Goal: Task Accomplishment & Management: Manage account settings

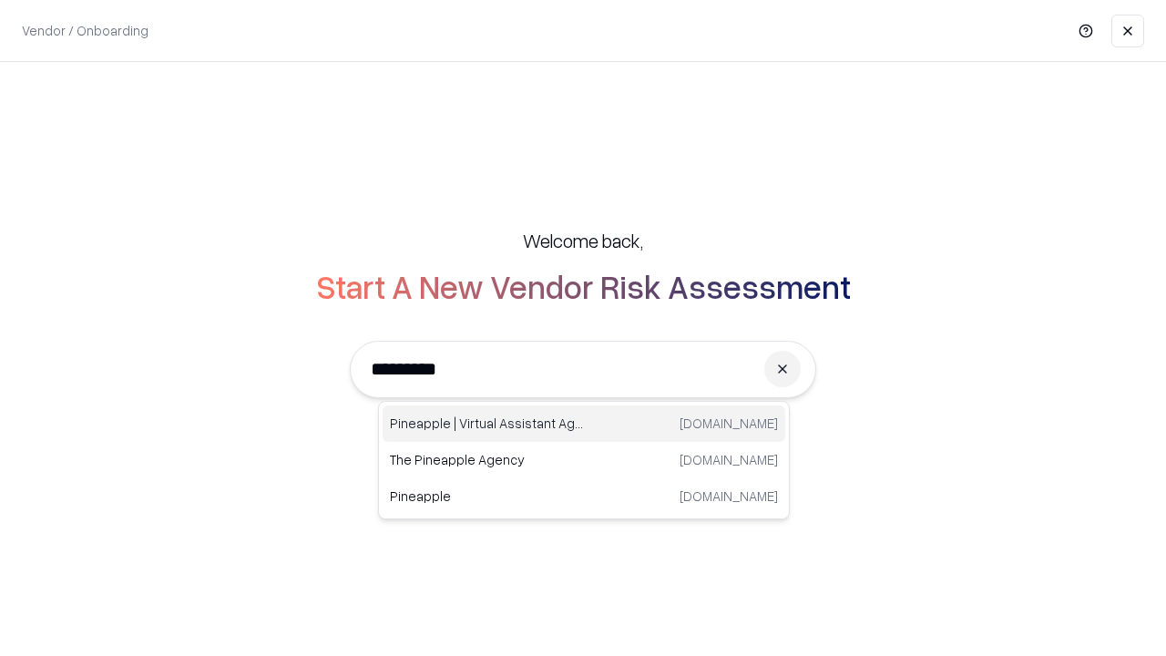
click at [584, 423] on div "Pineapple | Virtual Assistant Agency [DOMAIN_NAME]" at bounding box center [583, 423] width 403 height 36
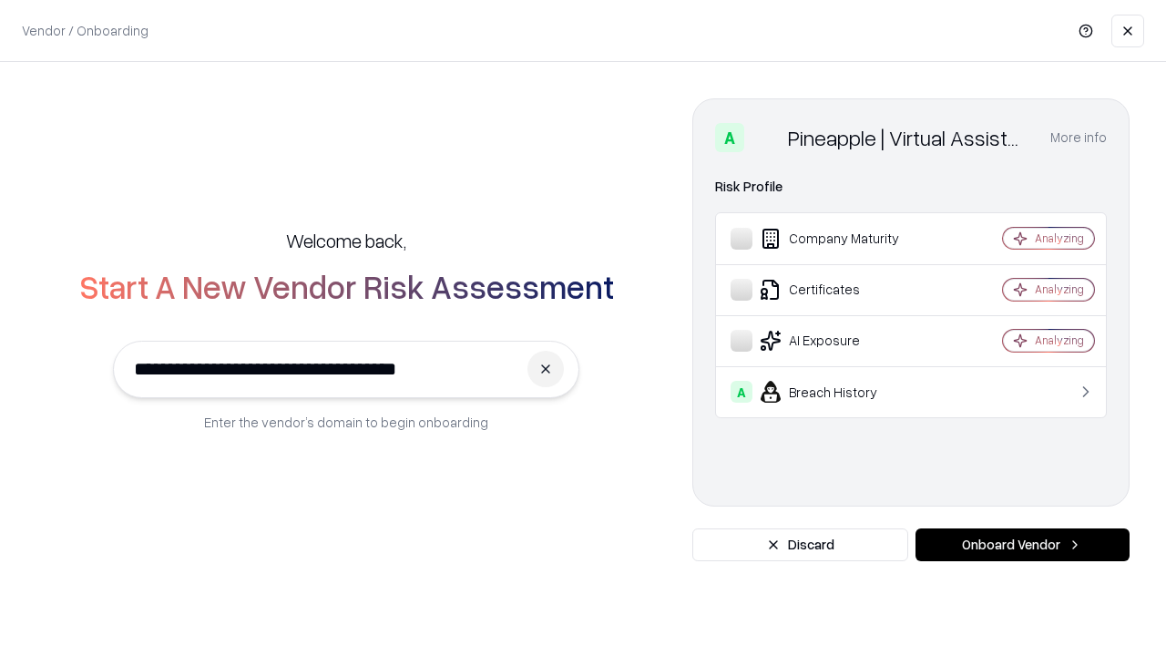
type input "**********"
click at [1022, 545] on button "Onboard Vendor" at bounding box center [1022, 544] width 214 height 33
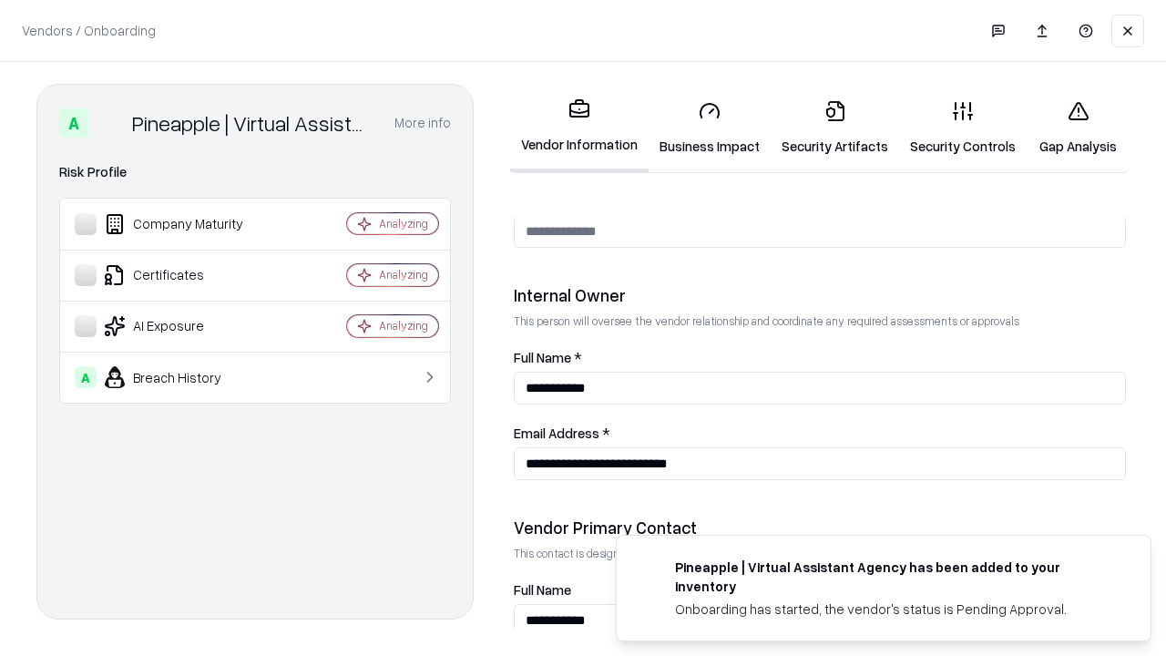
scroll to position [943, 0]
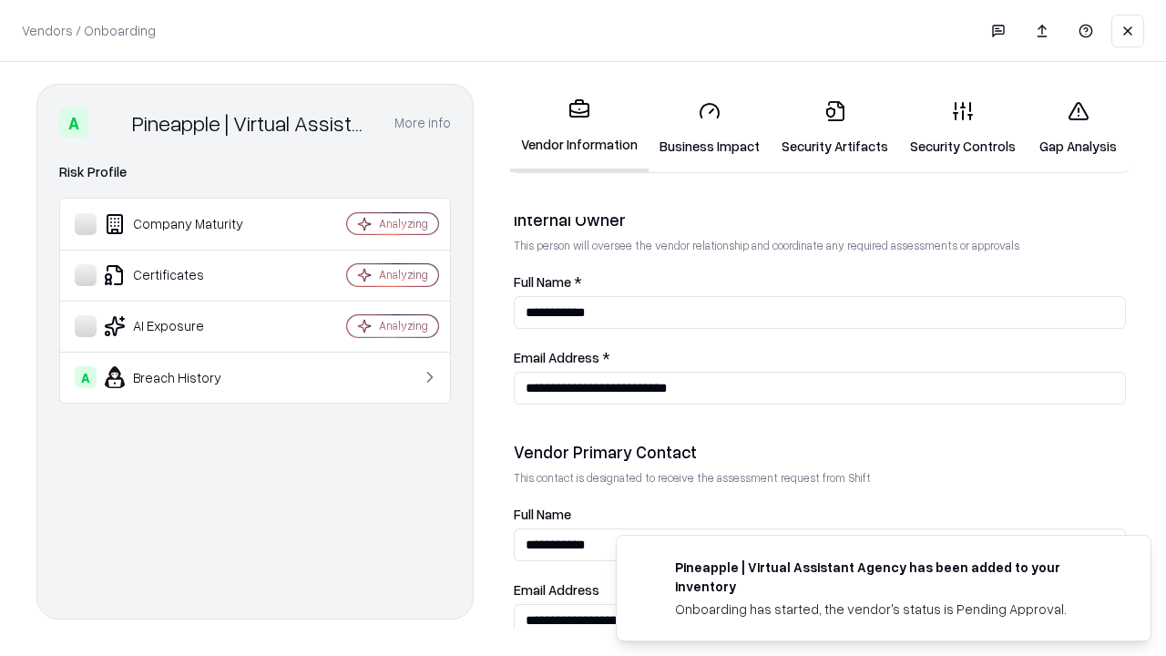
click at [834, 127] on link "Security Artifacts" at bounding box center [834, 128] width 128 height 85
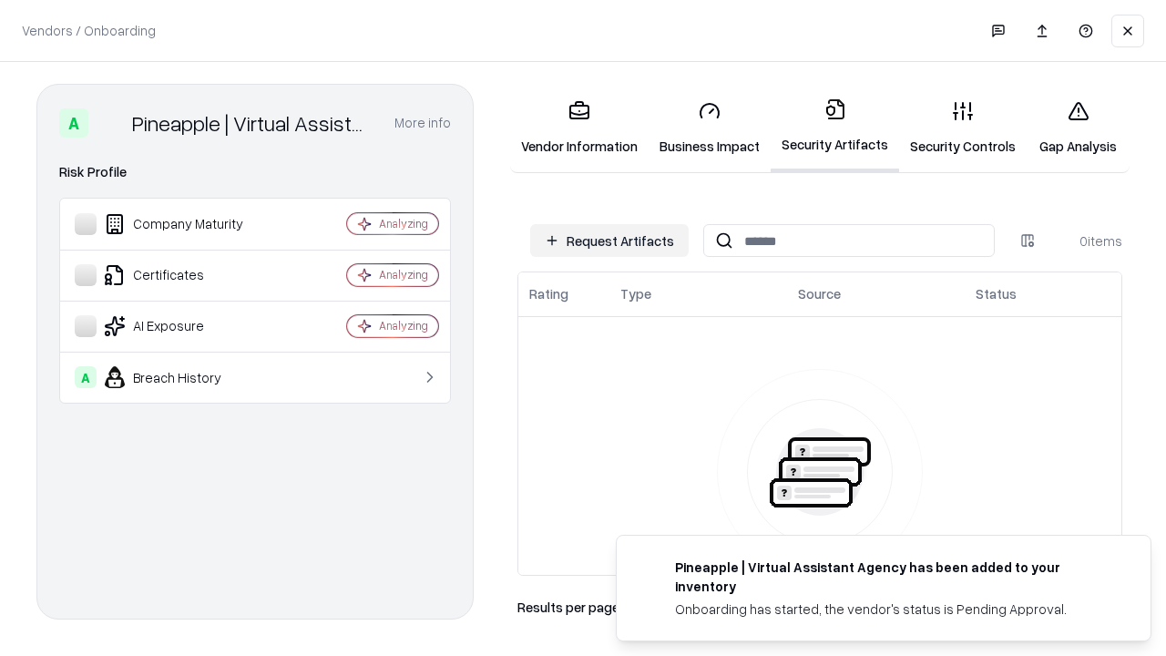
click at [609, 240] on button "Request Artifacts" at bounding box center [609, 240] width 158 height 33
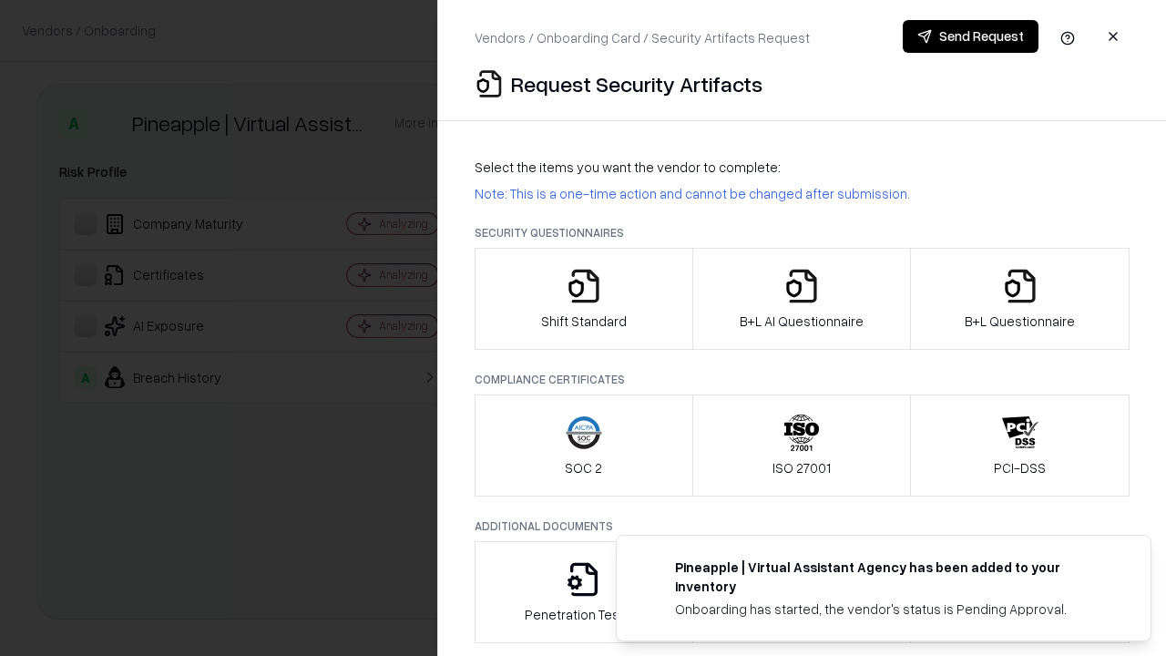
click at [1019, 299] on icon "button" at bounding box center [1020, 286] width 36 height 36
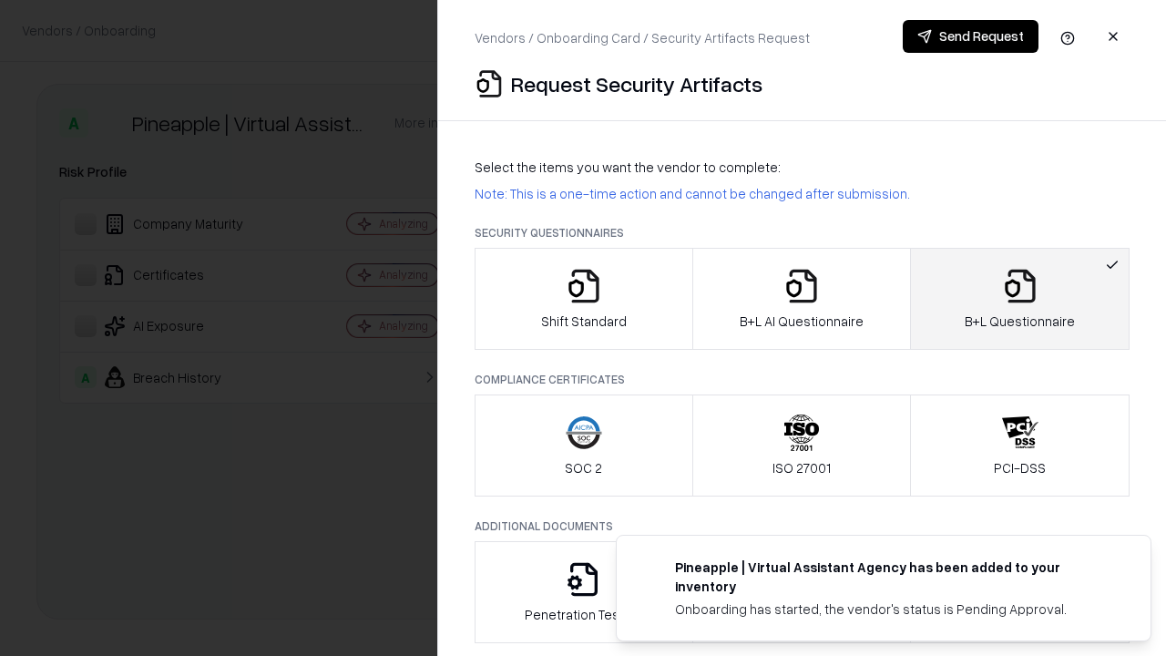
click at [800, 299] on icon "button" at bounding box center [801, 286] width 36 height 36
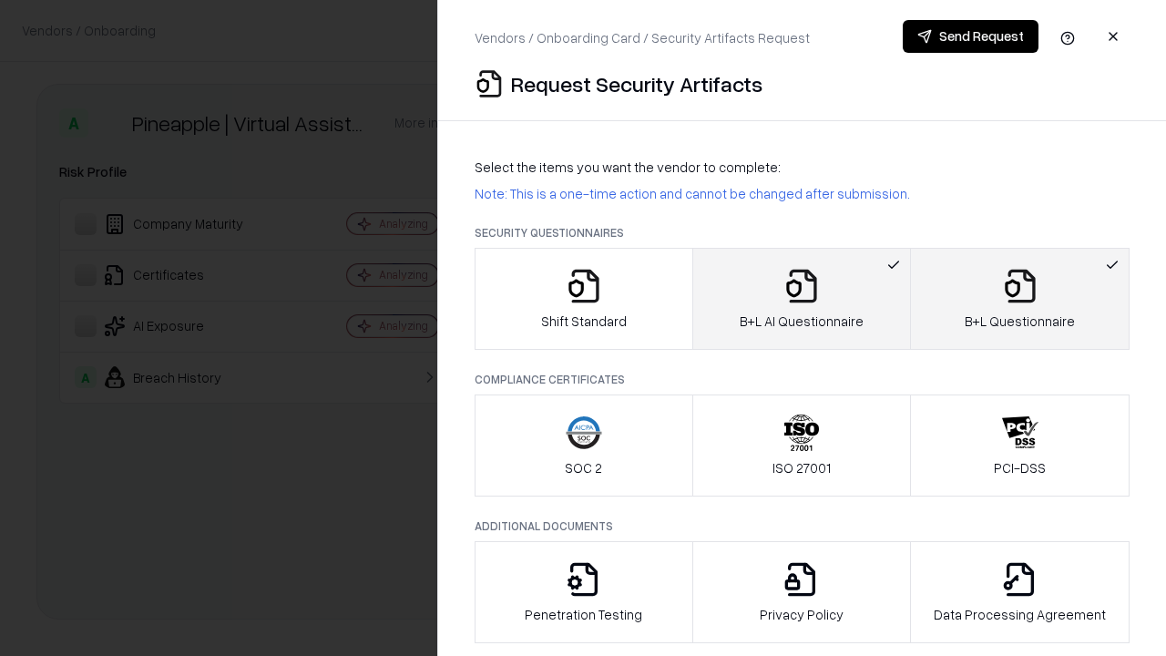
click at [970, 36] on button "Send Request" at bounding box center [970, 36] width 136 height 33
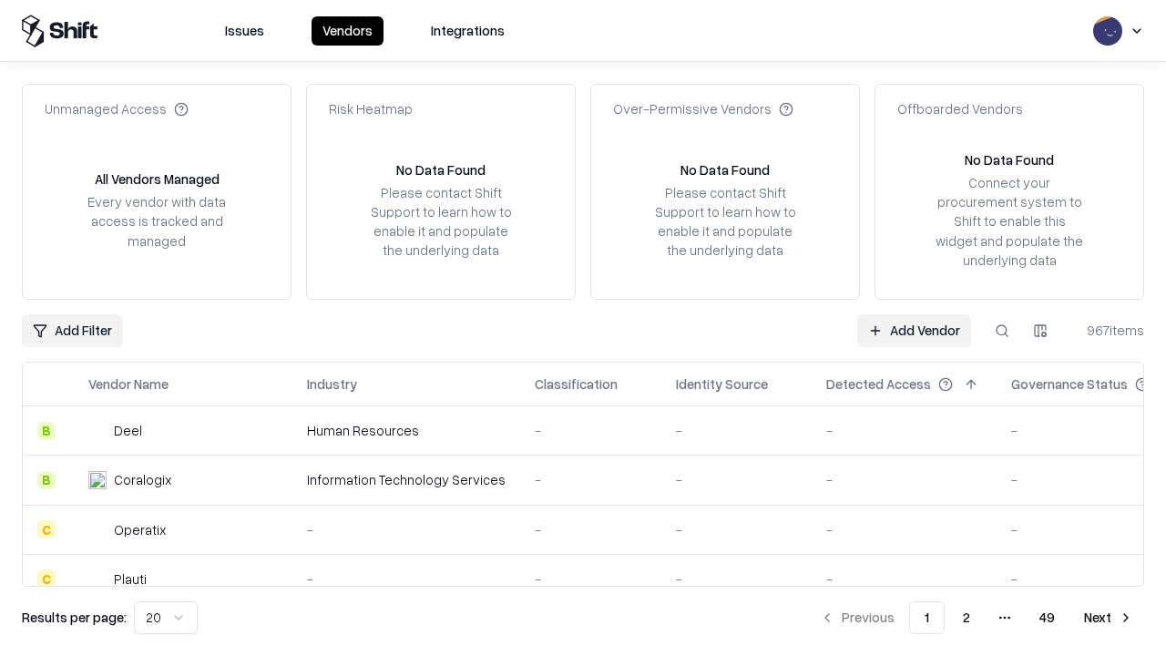
click at [1002, 330] on button at bounding box center [1001, 330] width 33 height 33
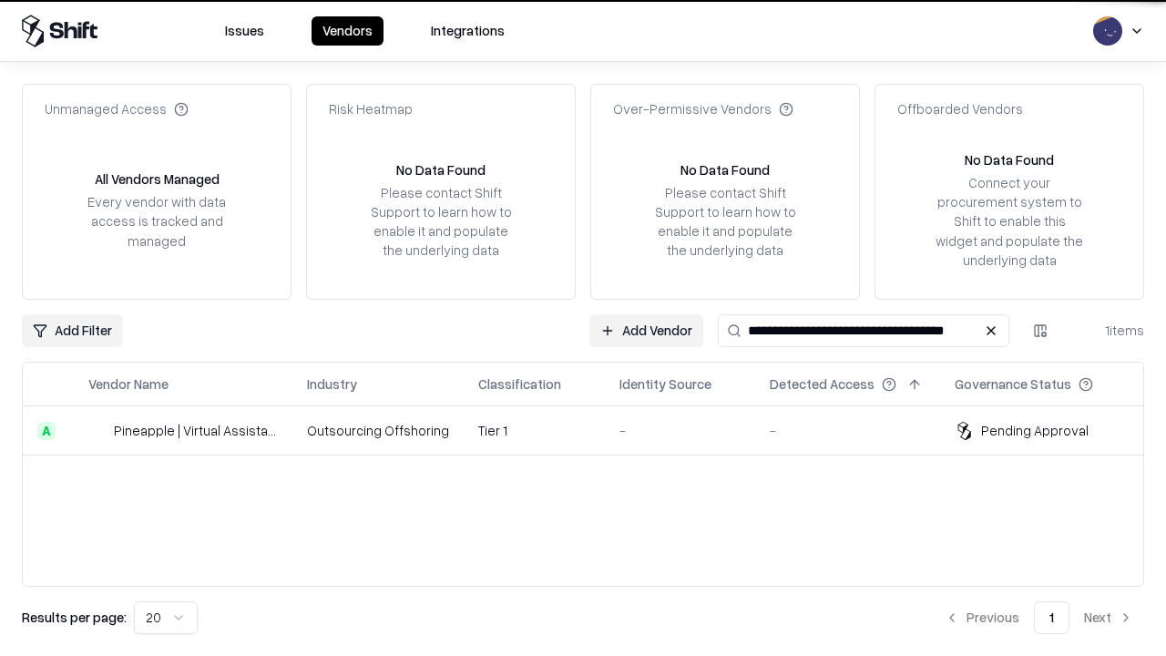
type input "**********"
click at [594, 430] on td "Tier 1" at bounding box center [534, 430] width 141 height 49
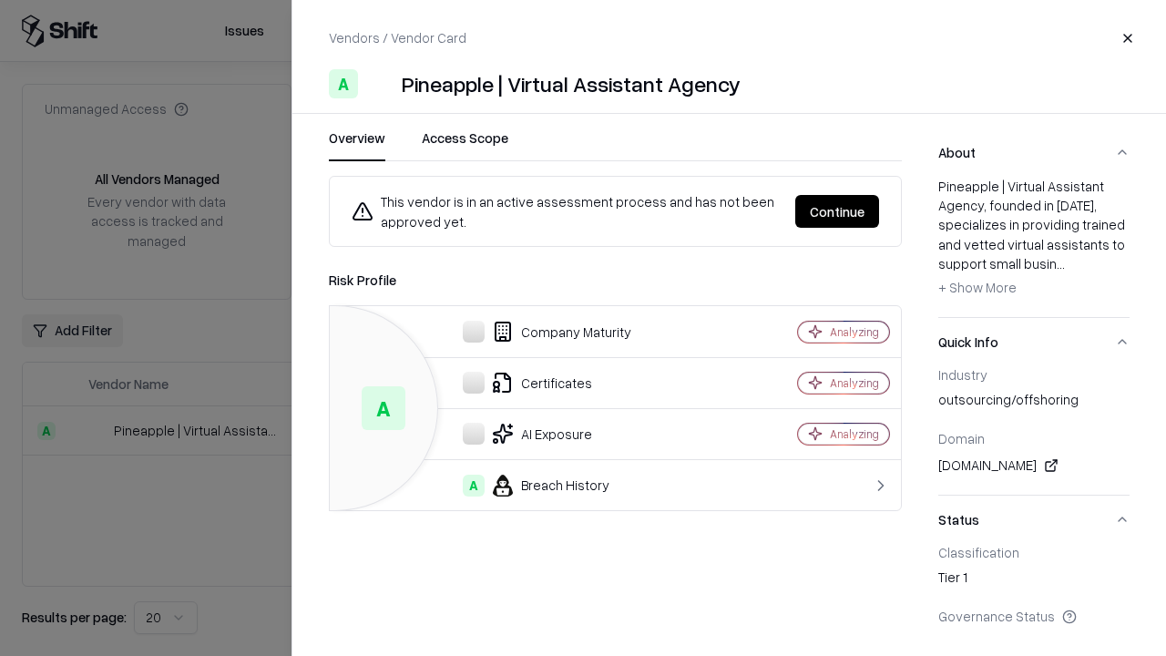
click at [837, 211] on button "Continue" at bounding box center [837, 211] width 84 height 33
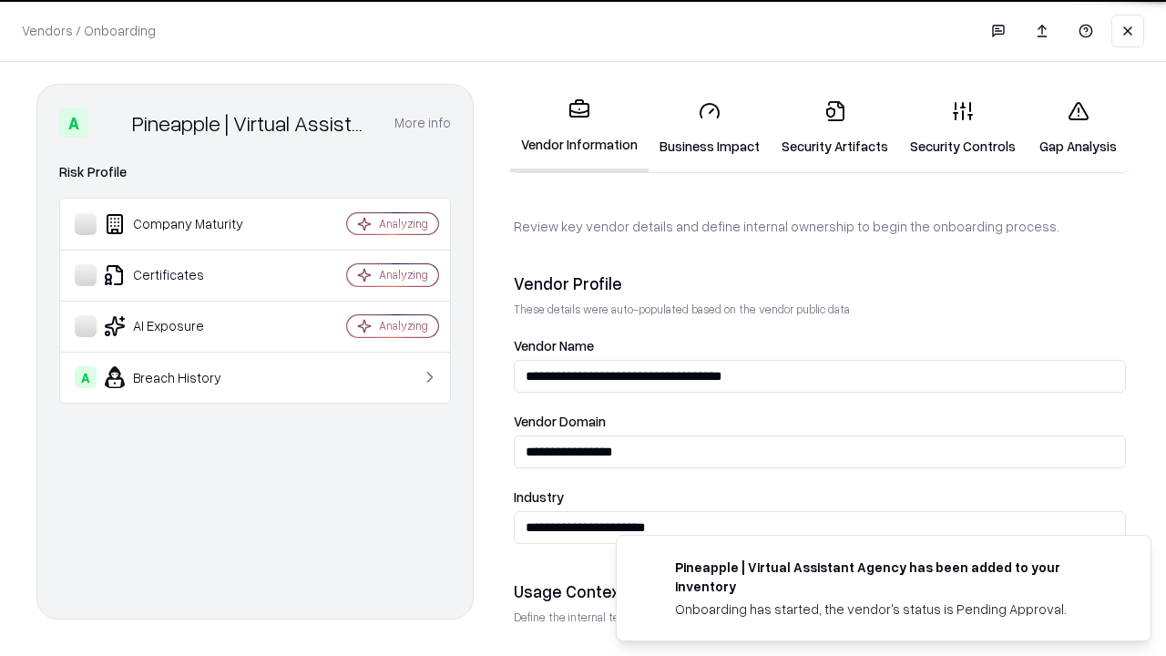
click at [834, 127] on link "Security Artifacts" at bounding box center [834, 128] width 128 height 85
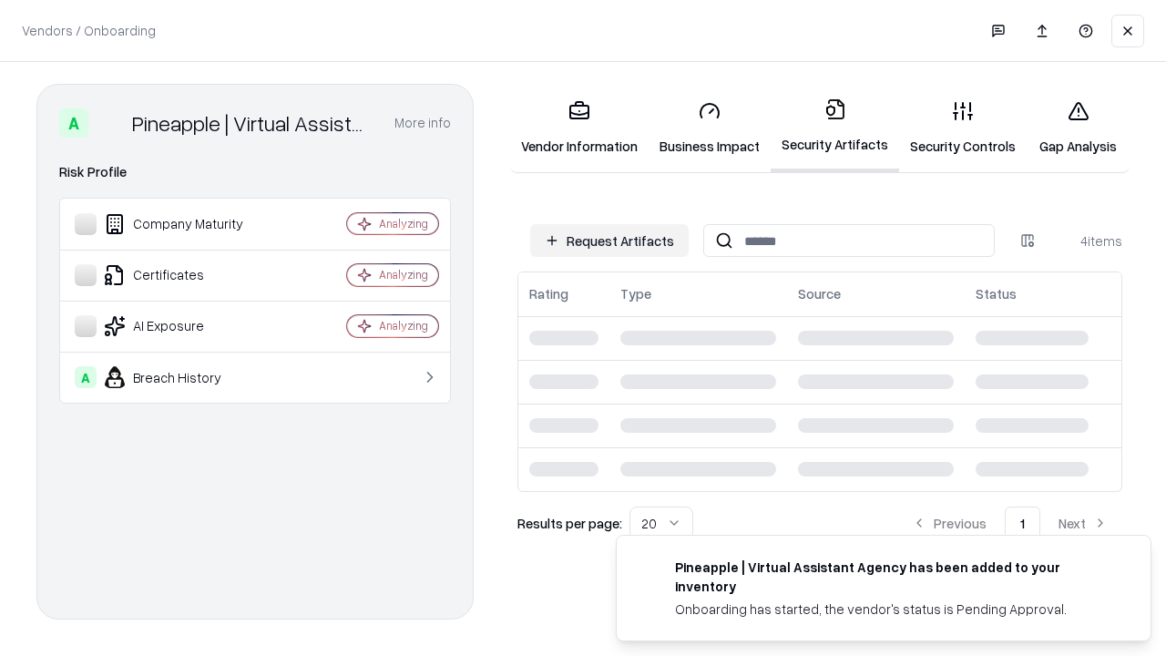
click at [1077, 127] on link "Gap Analysis" at bounding box center [1077, 128] width 103 height 85
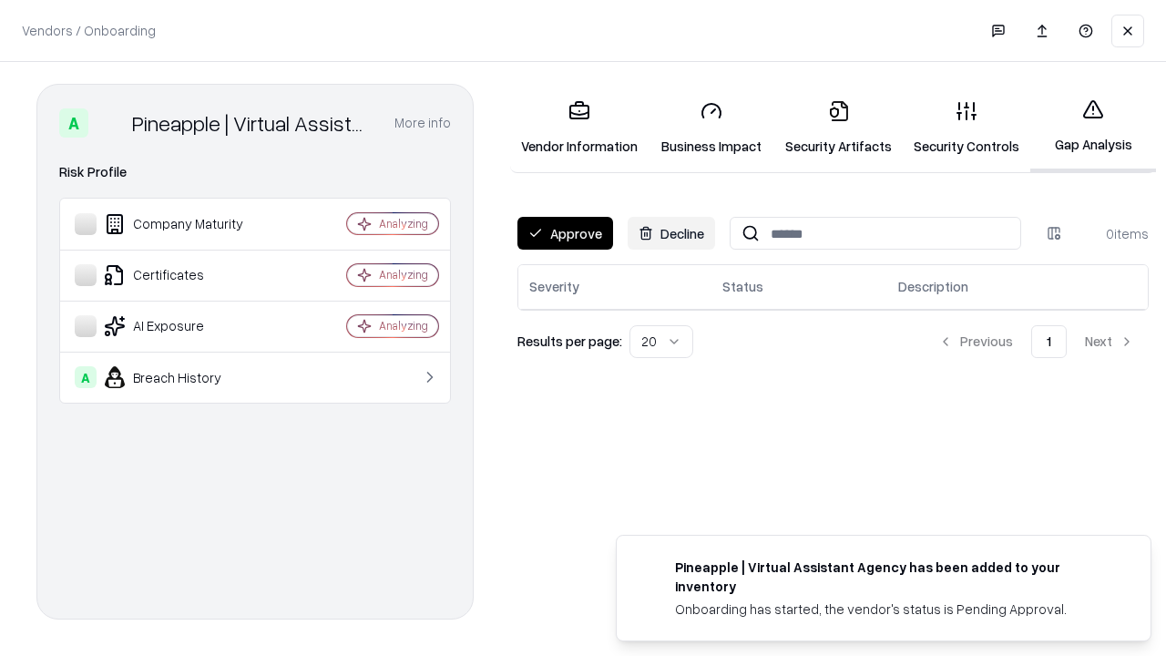
click at [565, 233] on button "Approve" at bounding box center [565, 233] width 96 height 33
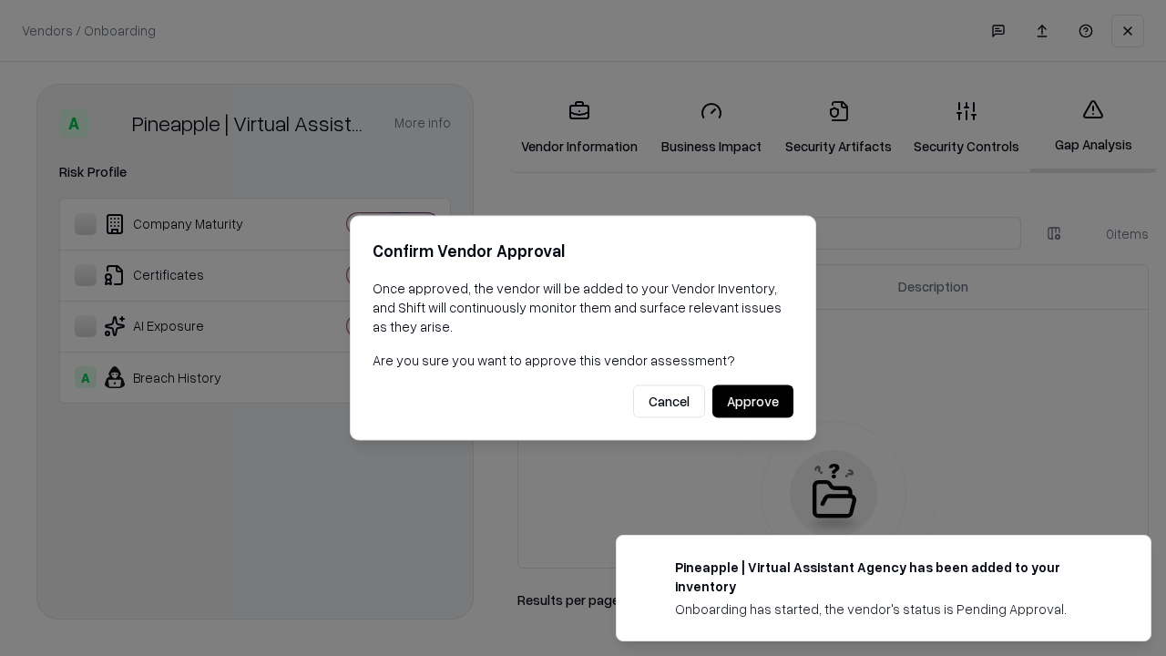
click at [752, 401] on button "Approve" at bounding box center [752, 401] width 81 height 33
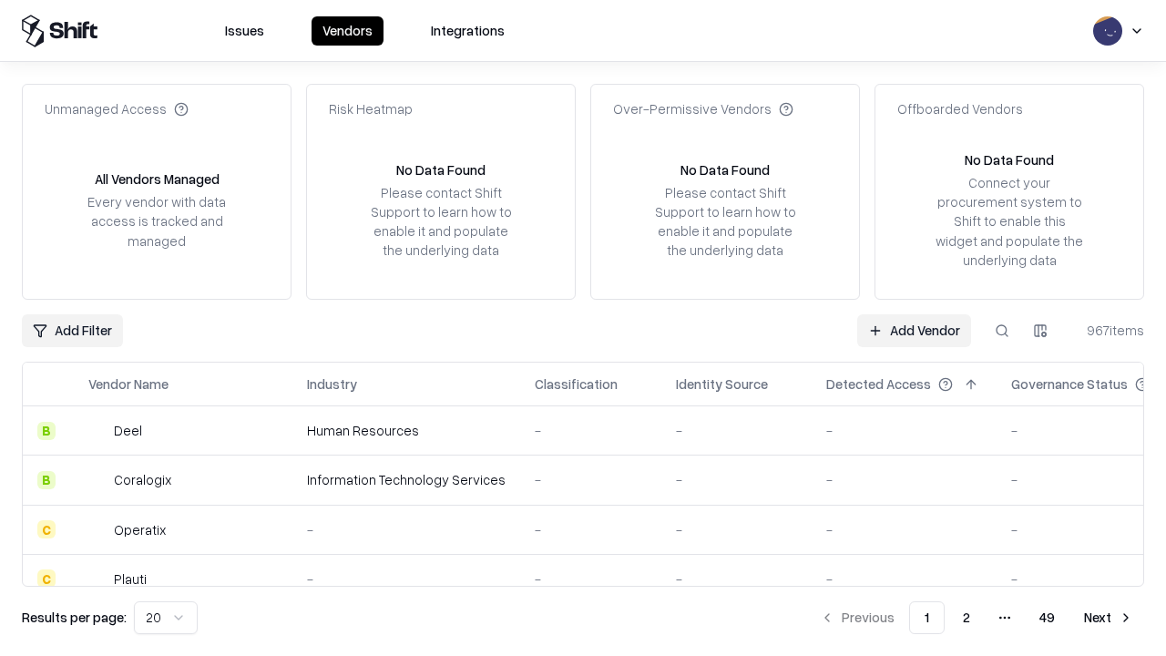
type input "**********"
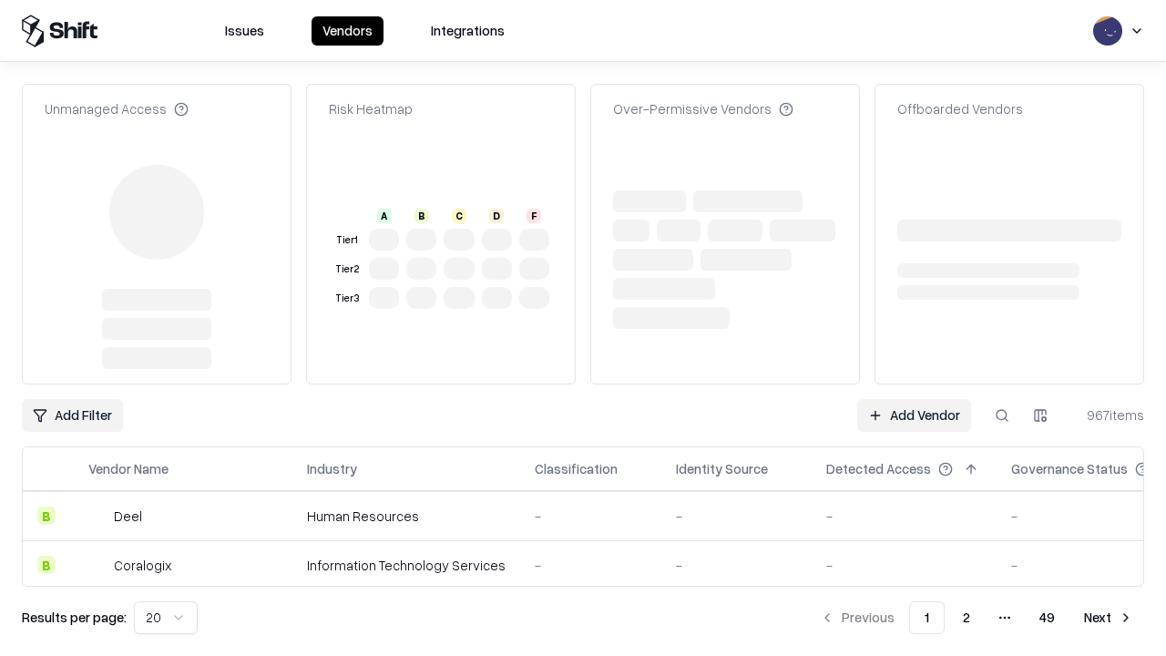
click at [913, 415] on link "Add Vendor" at bounding box center [914, 415] width 114 height 33
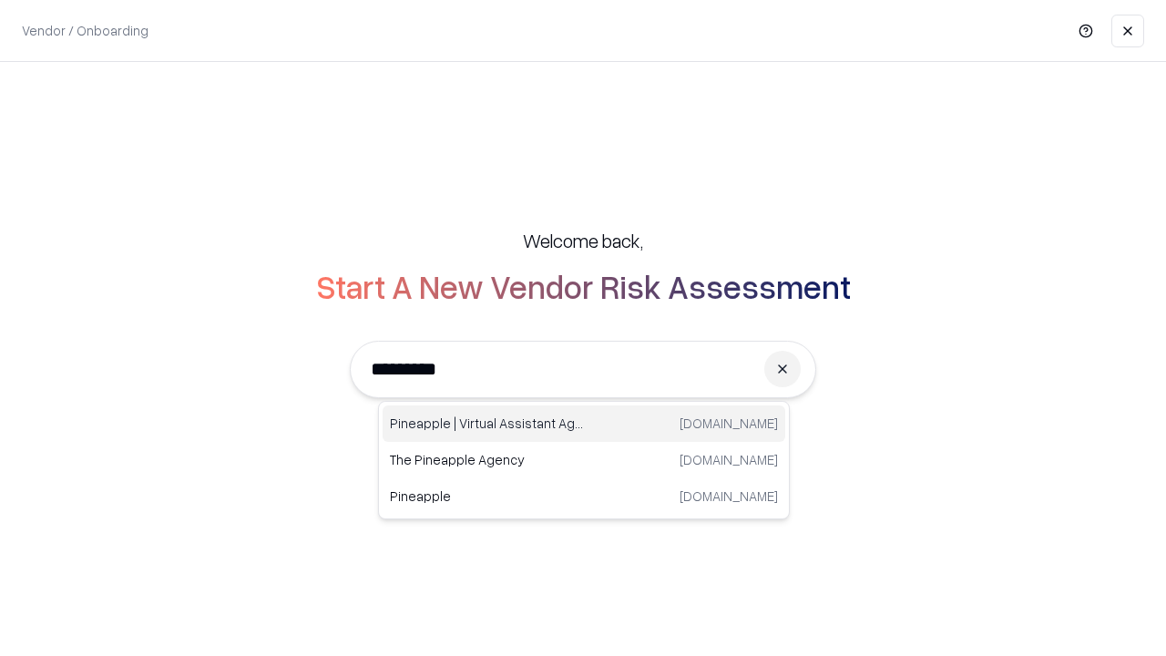
click at [584, 423] on div "Pineapple | Virtual Assistant Agency [DOMAIN_NAME]" at bounding box center [583, 423] width 403 height 36
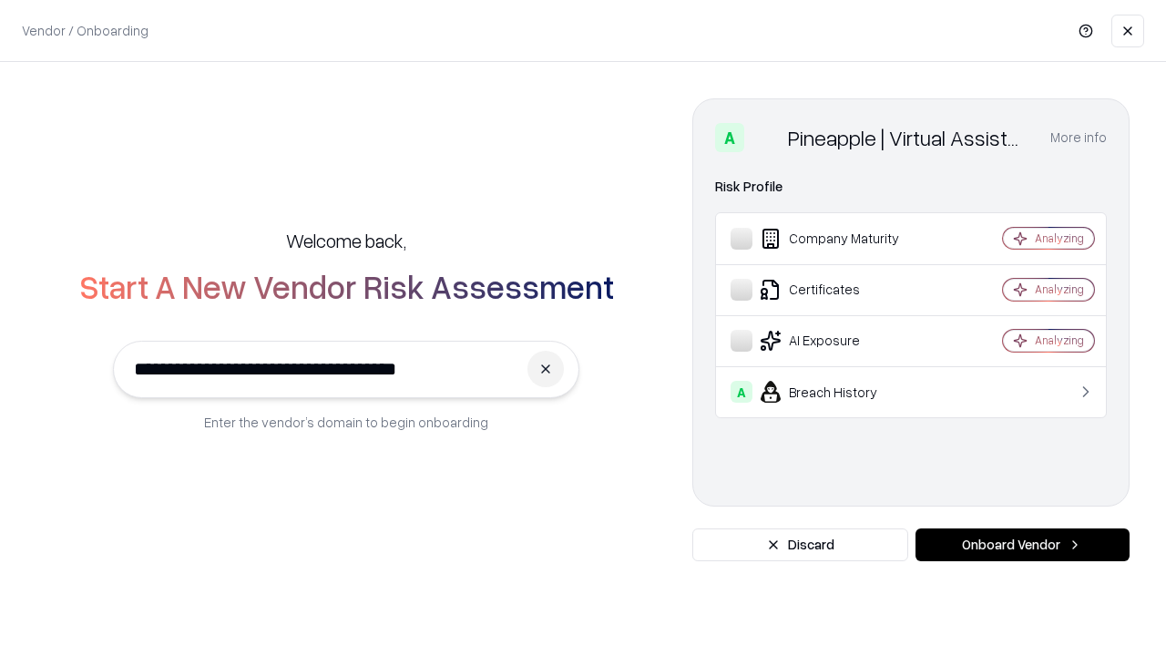
type input "**********"
click at [1022, 545] on button "Onboard Vendor" at bounding box center [1022, 544] width 214 height 33
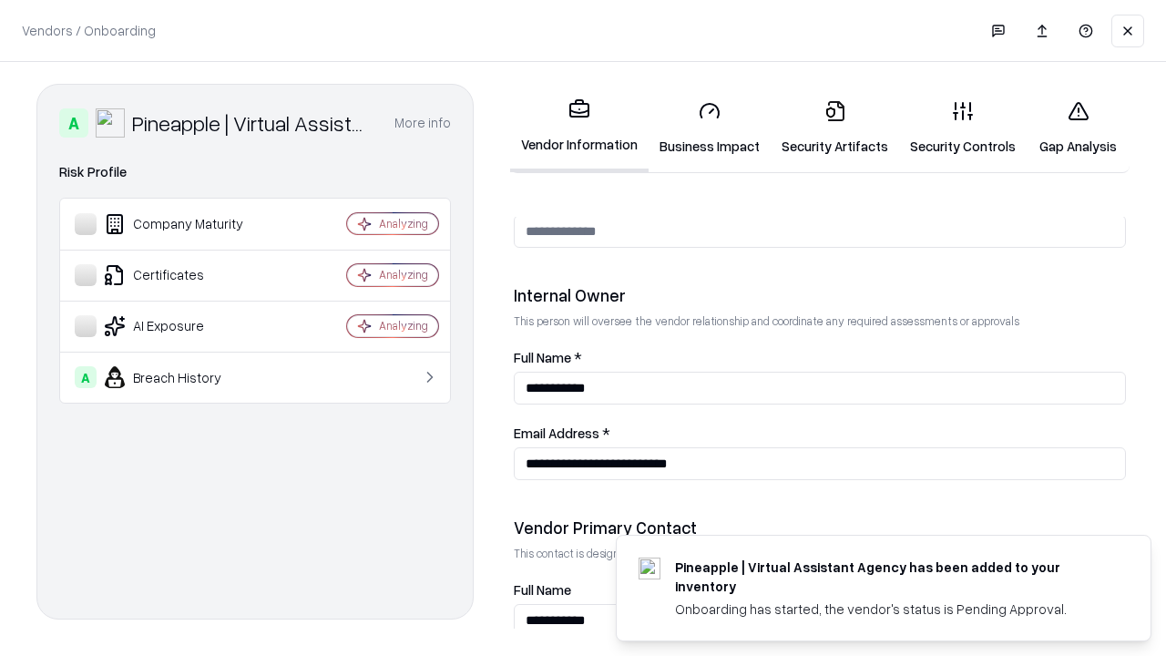
scroll to position [943, 0]
